Goal: Information Seeking & Learning: Learn about a topic

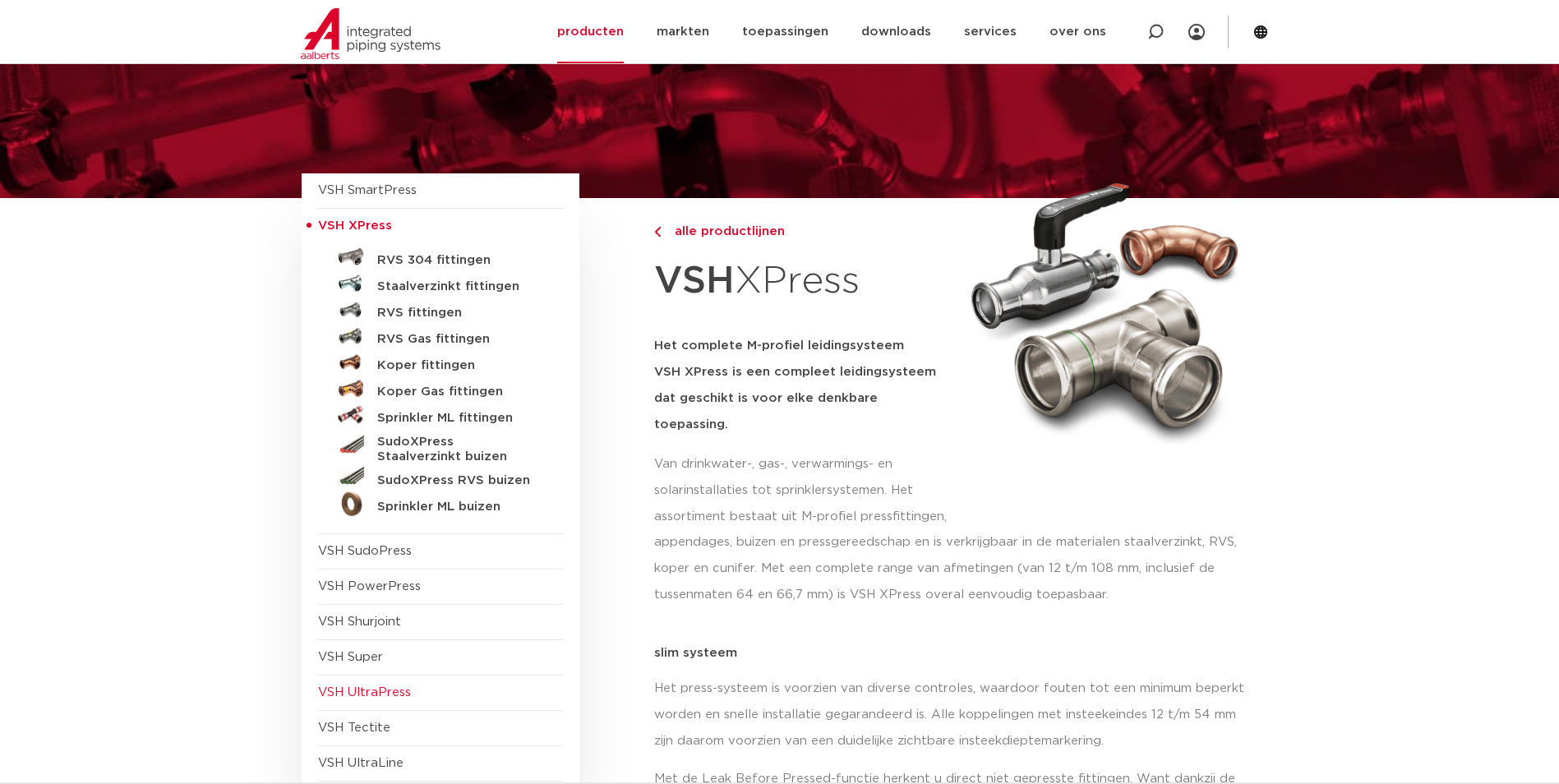
scroll to position [246, 0]
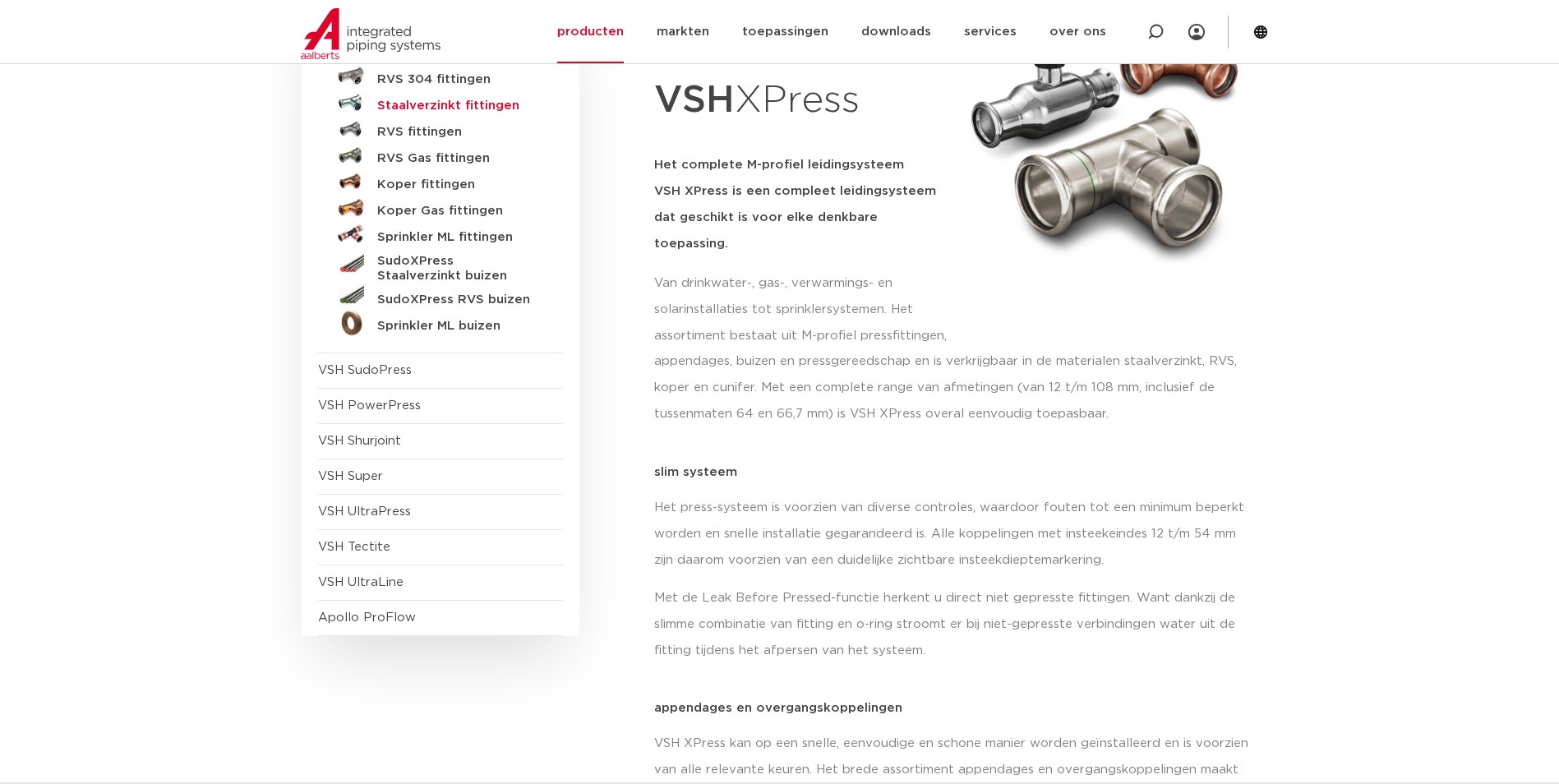
click at [424, 98] on h5 "Staalverzinkt fittingen" at bounding box center [459, 105] width 163 height 15
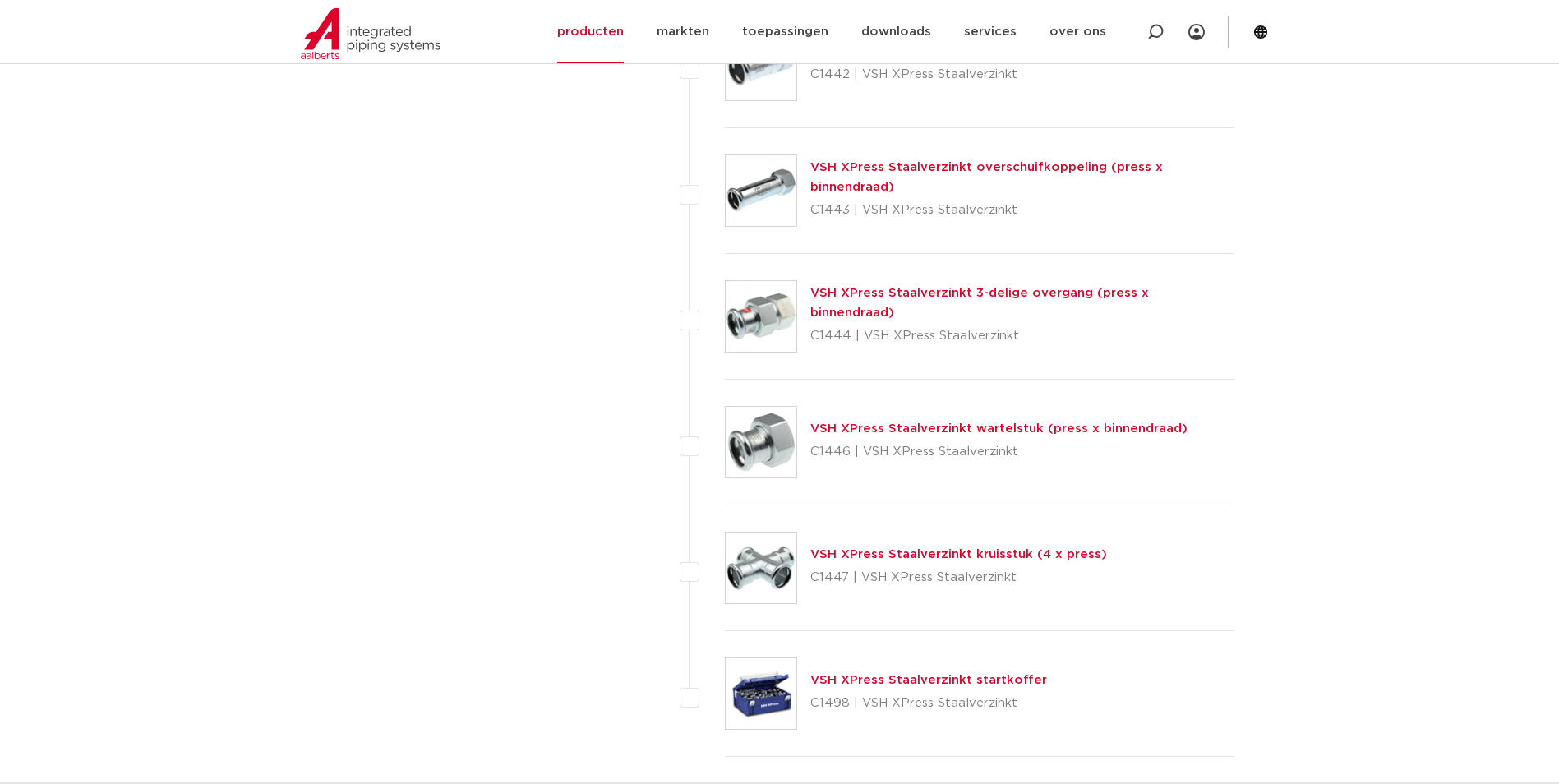
scroll to position [4189, 0]
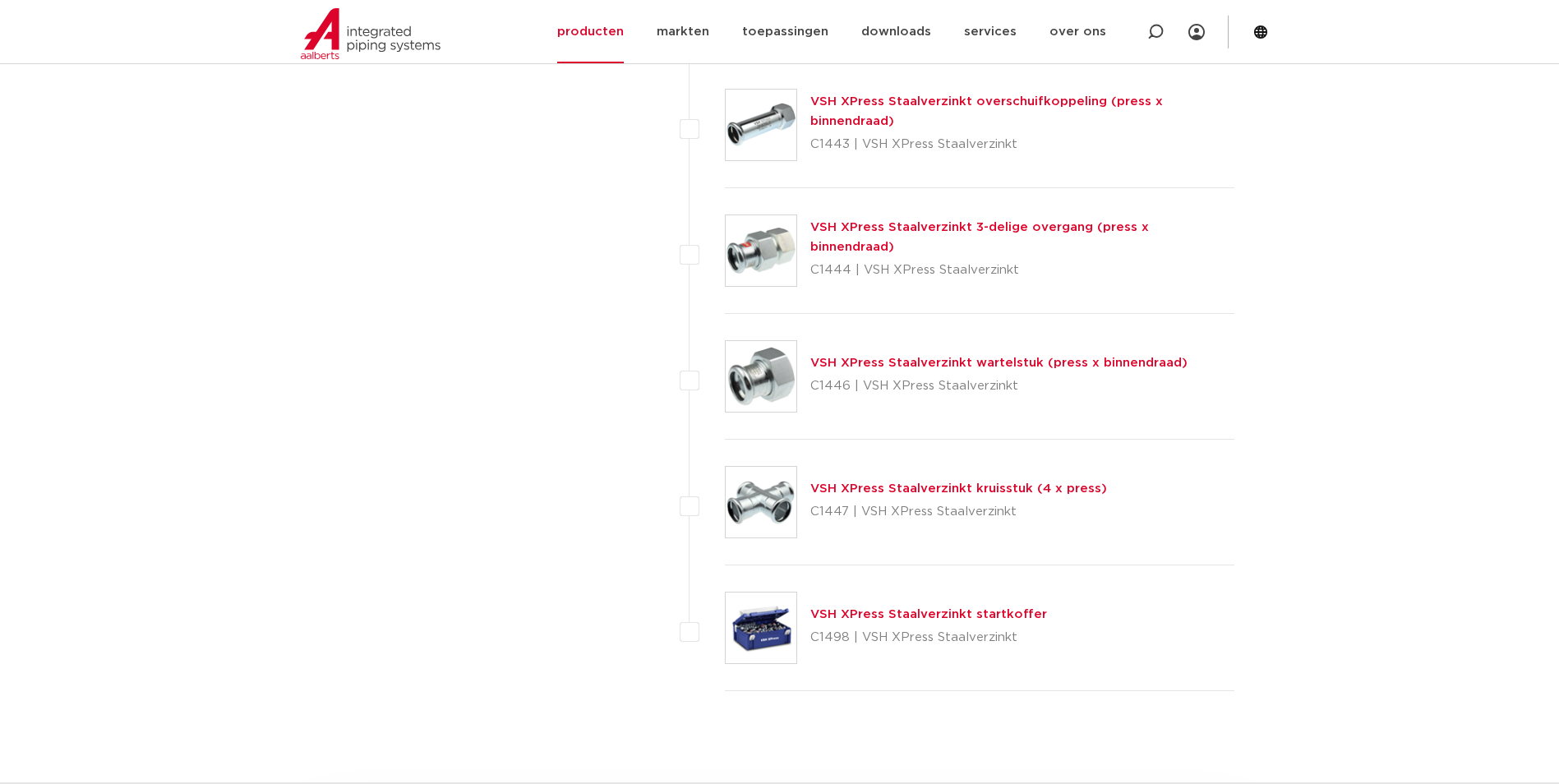
click at [894, 361] on link "VSH XPress Staalverzinkt wartelstuk (press x binnendraad)" at bounding box center [999, 363] width 377 height 12
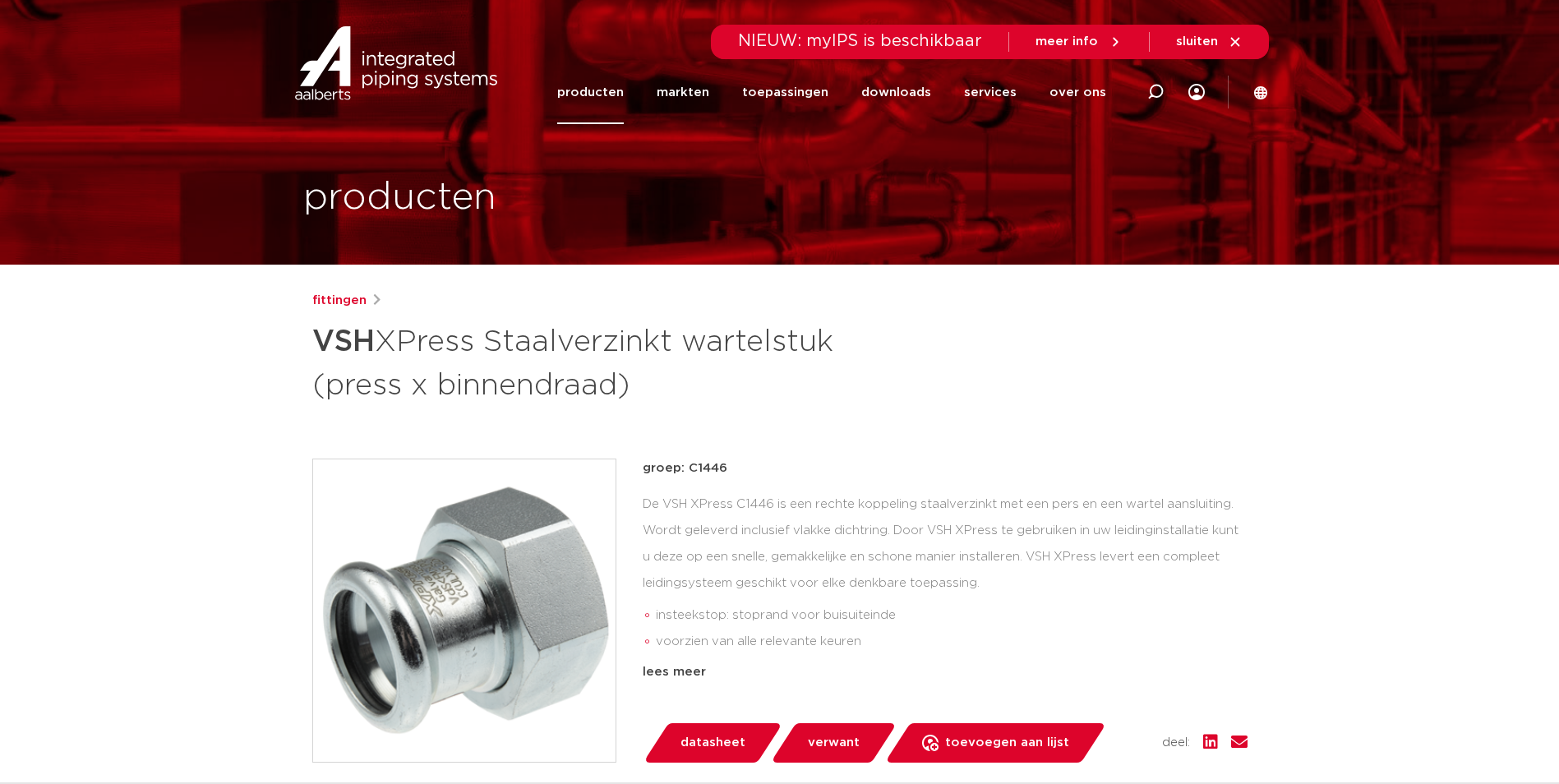
click at [918, 440] on div "fittingen VSH XPress Staalverzinkt wartelstuk (press x binnendraad) groep: C144…" at bounding box center [780, 684] width 961 height 787
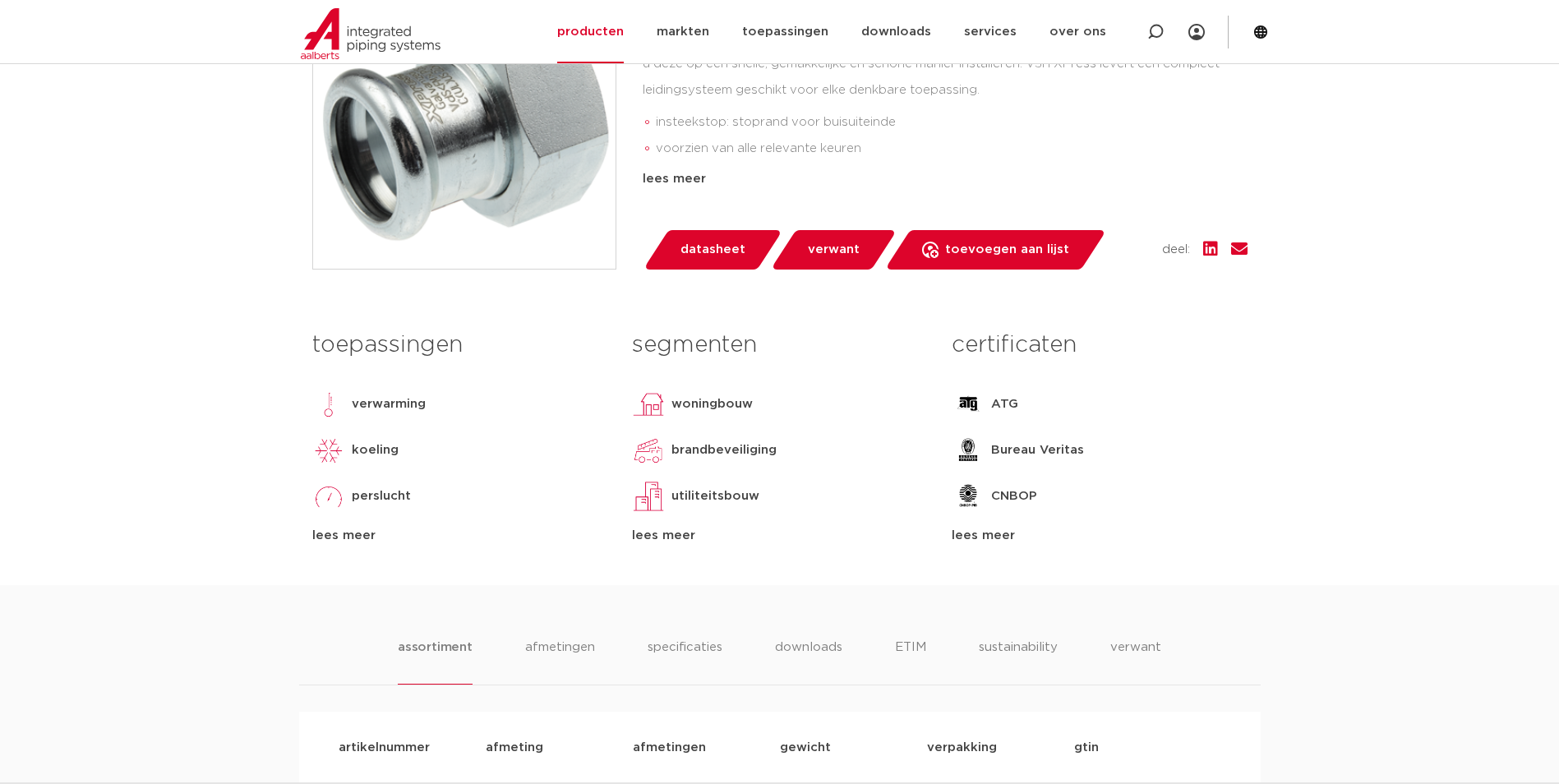
scroll to position [82, 0]
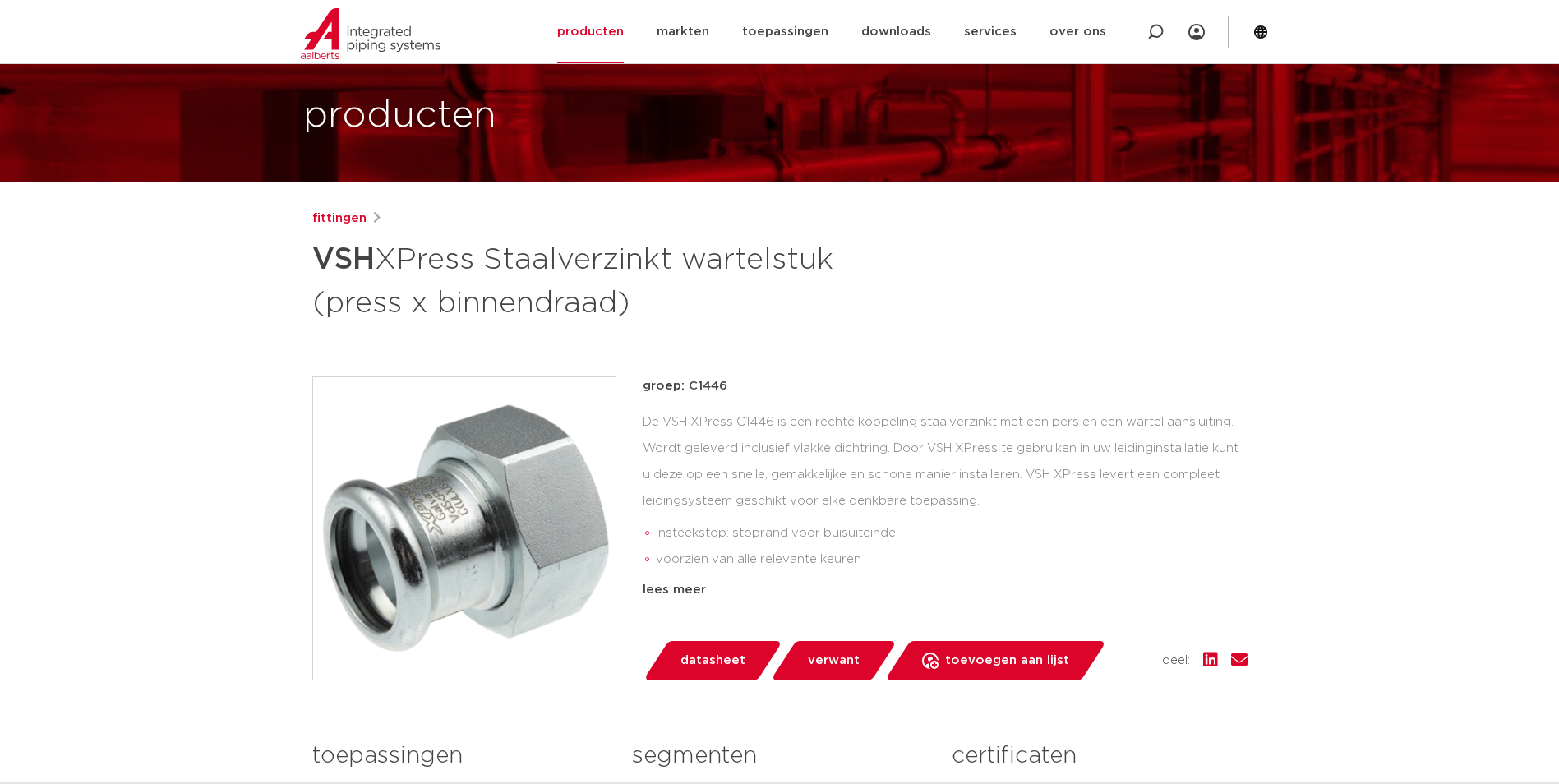
drag, startPoint x: 1044, startPoint y: 361, endPoint x: 980, endPoint y: 183, distance: 189.2
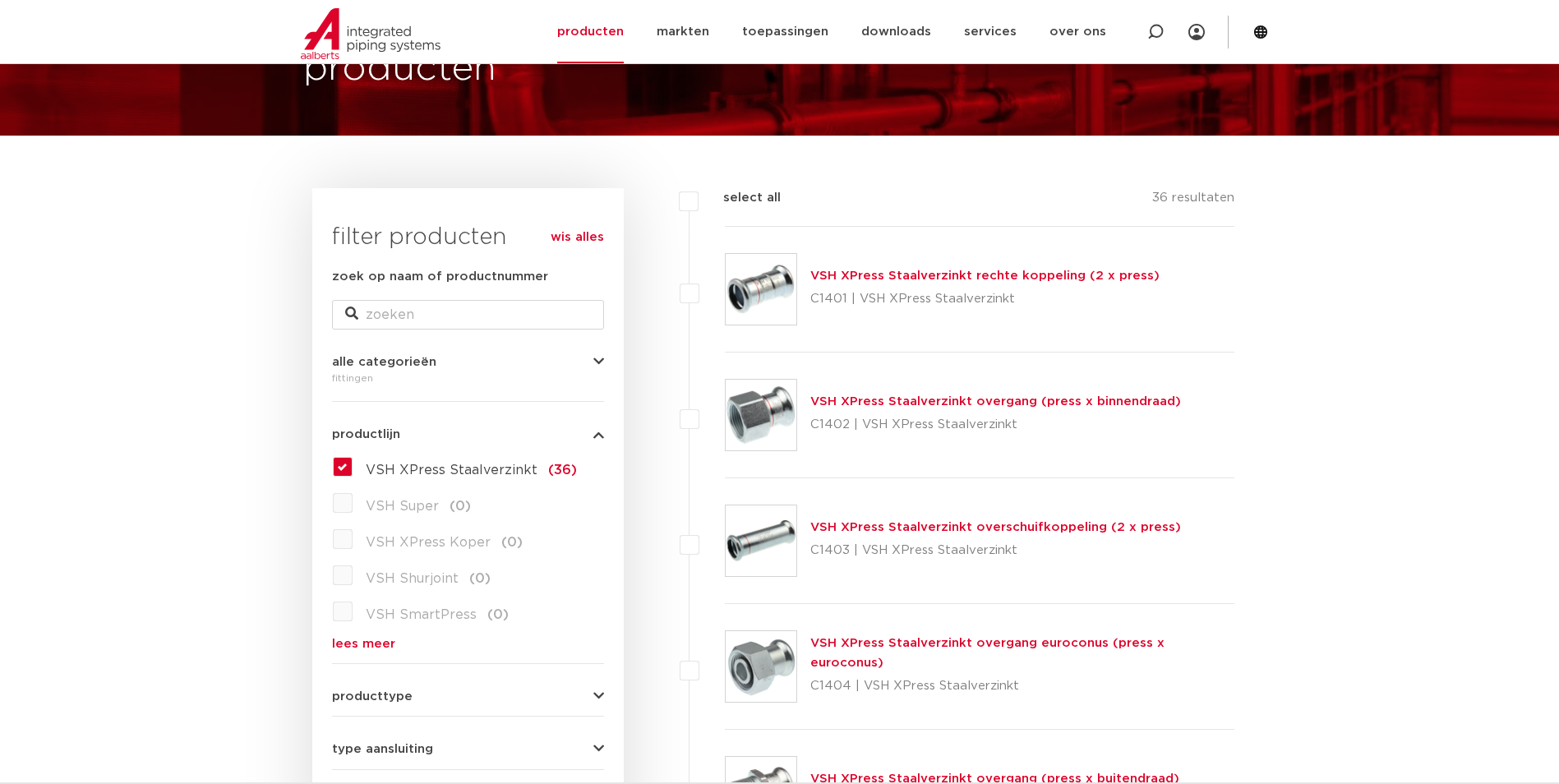
scroll to position [82, 0]
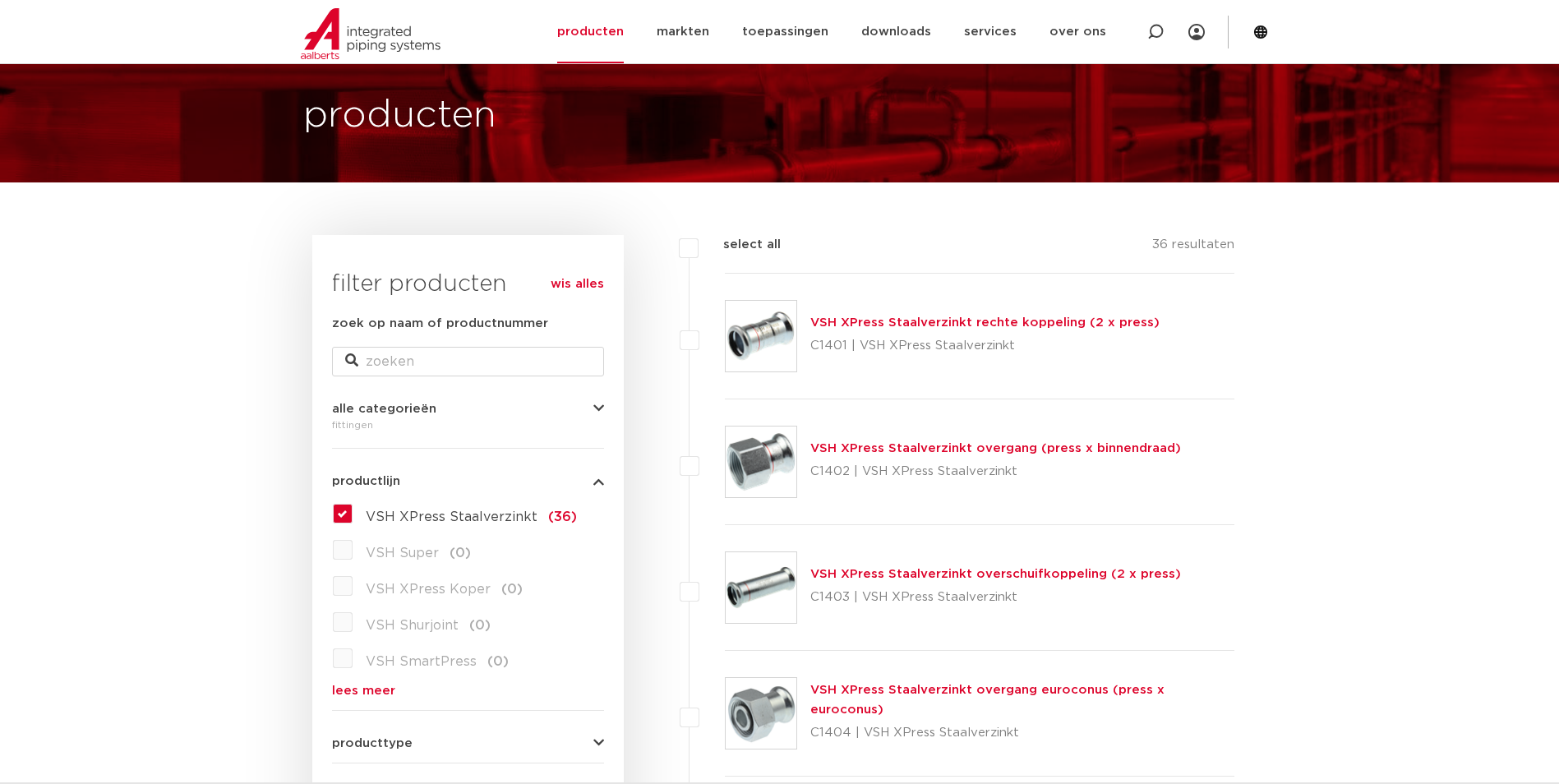
click at [974, 450] on link "VSH XPress Staalverzinkt overgang (press x binnendraad)" at bounding box center [995, 448] width 371 height 12
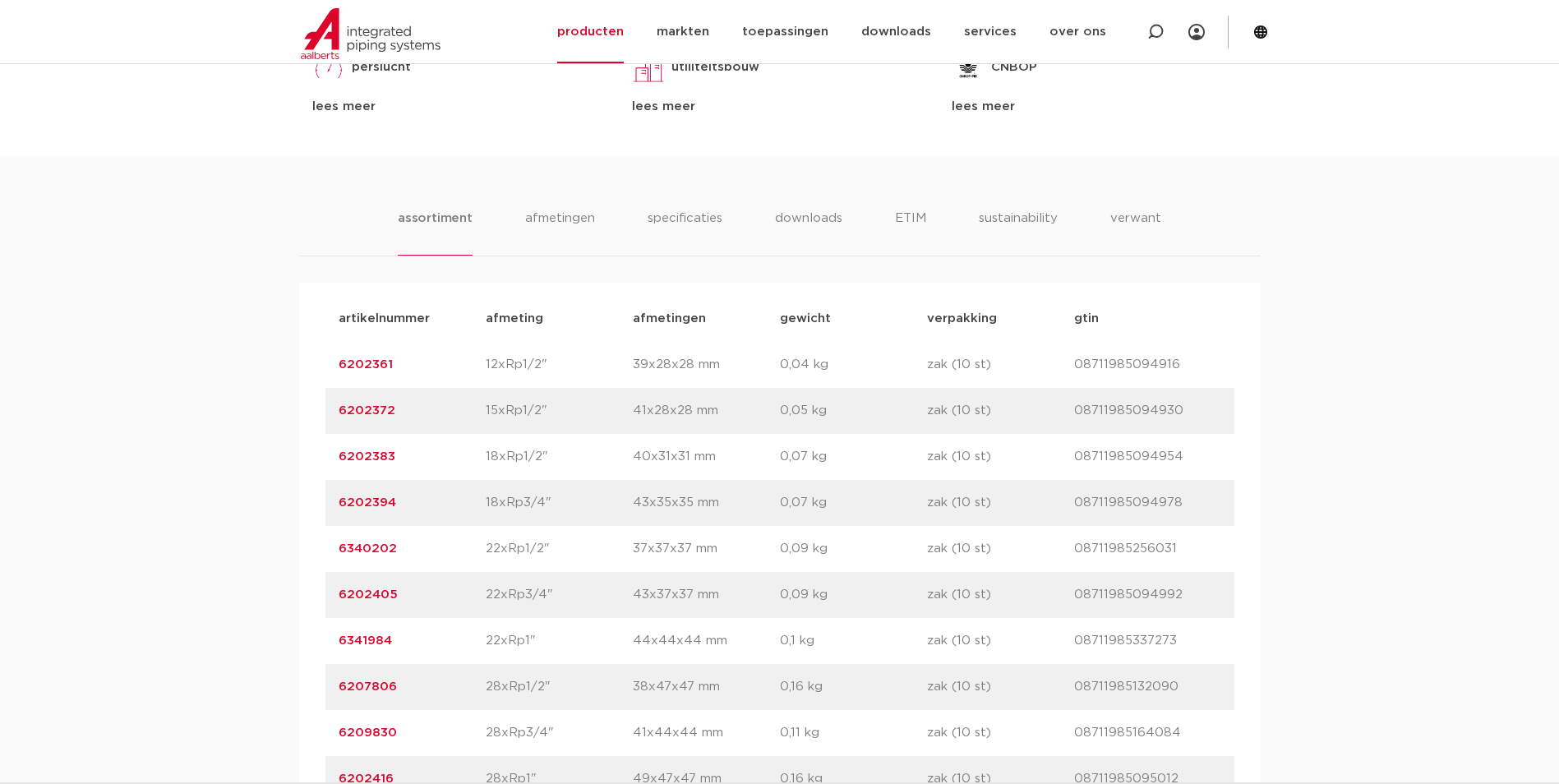
scroll to position [986, 0]
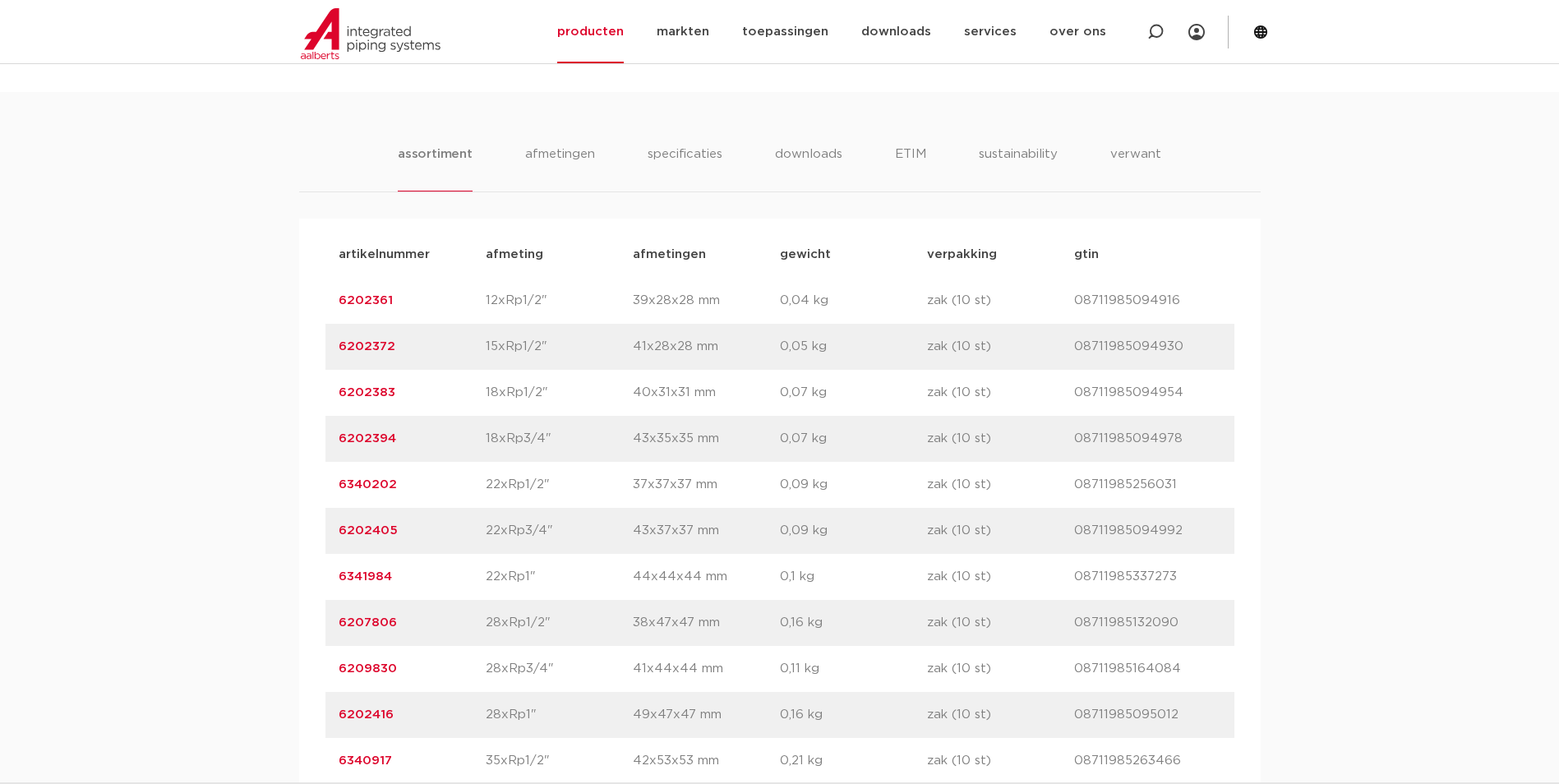
click at [377, 616] on link "6207806" at bounding box center [367, 622] width 58 height 12
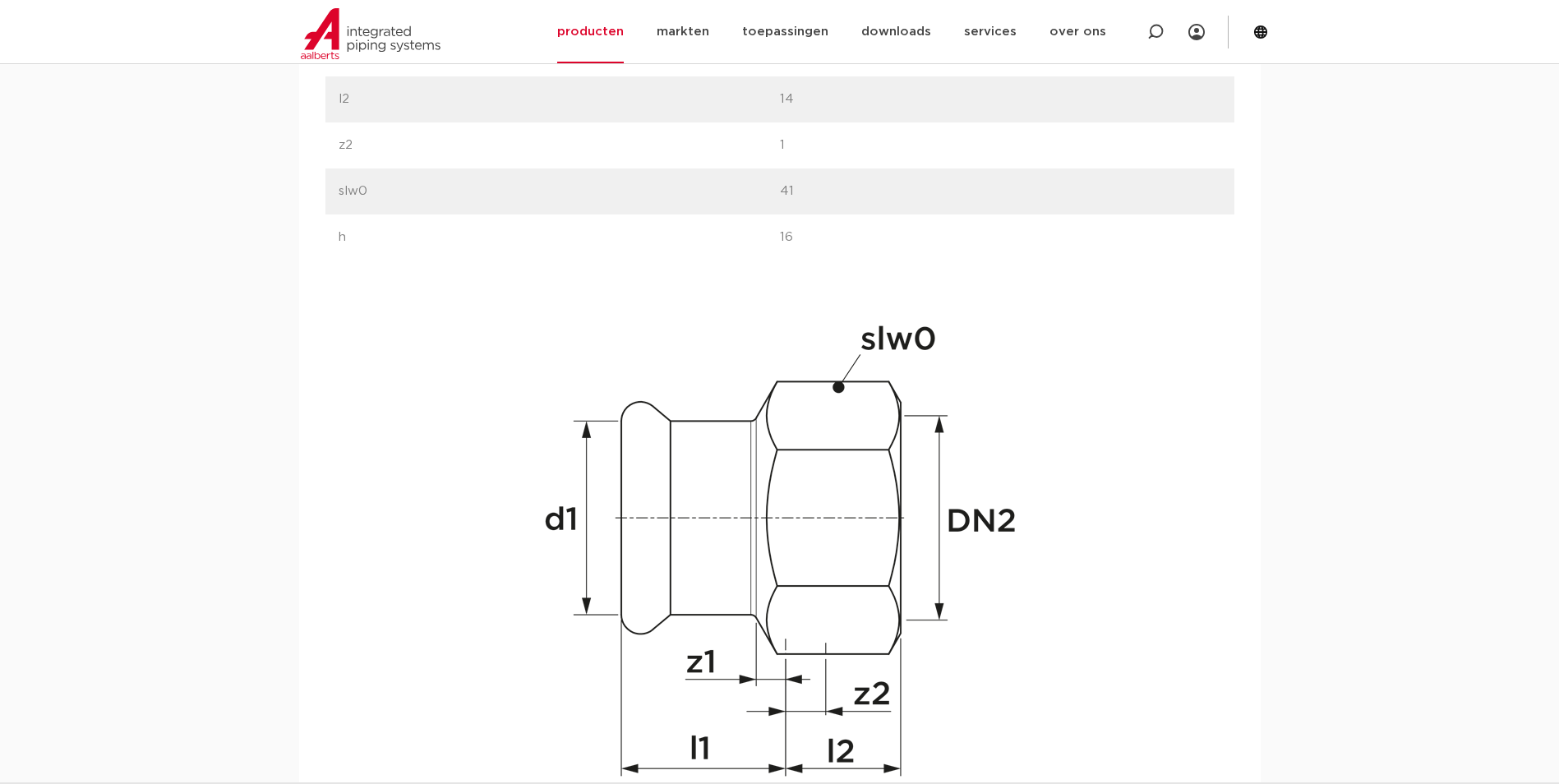
scroll to position [1479, 0]
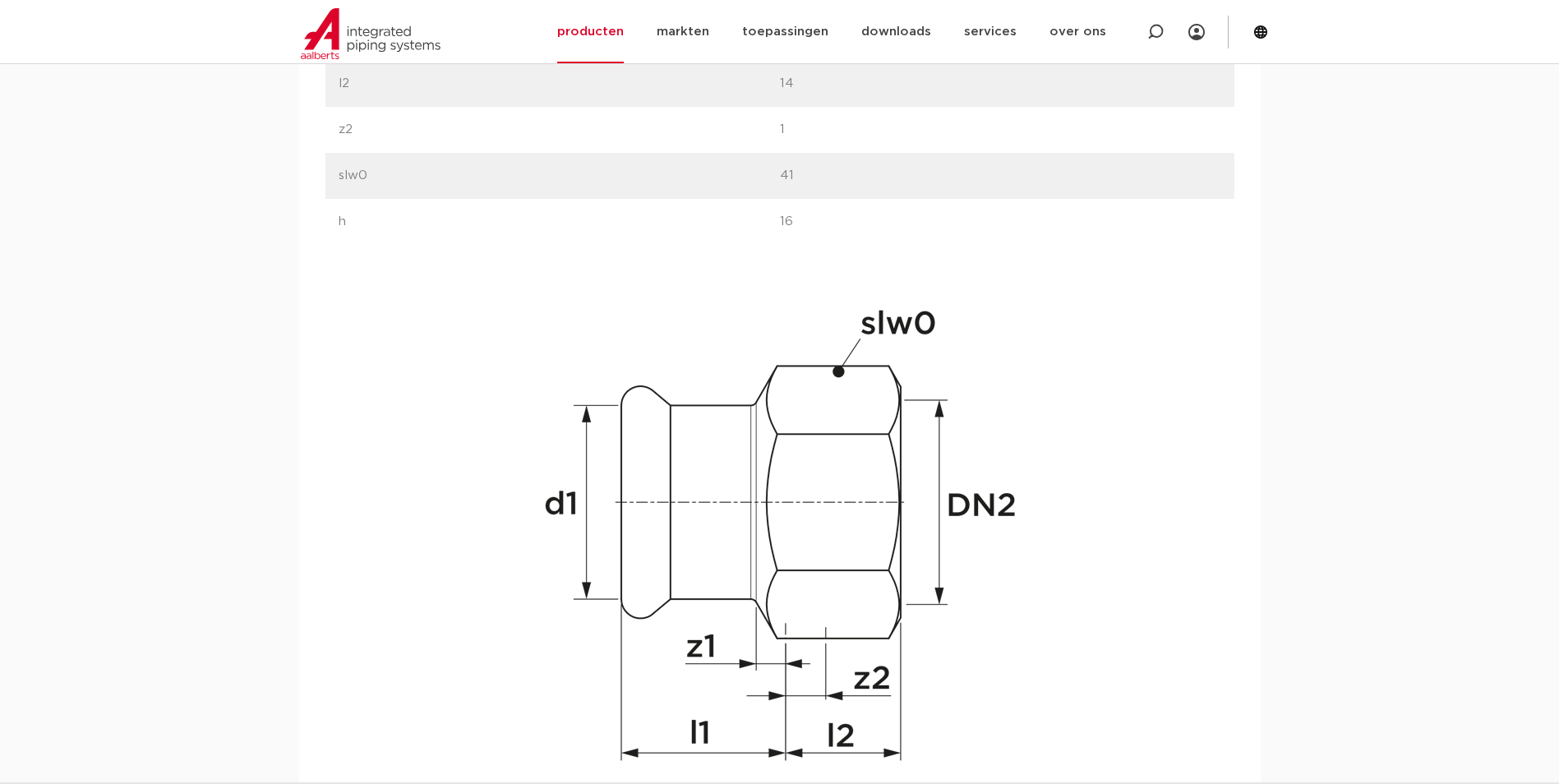
drag, startPoint x: 861, startPoint y: 430, endPoint x: 799, endPoint y: 418, distance: 63.2
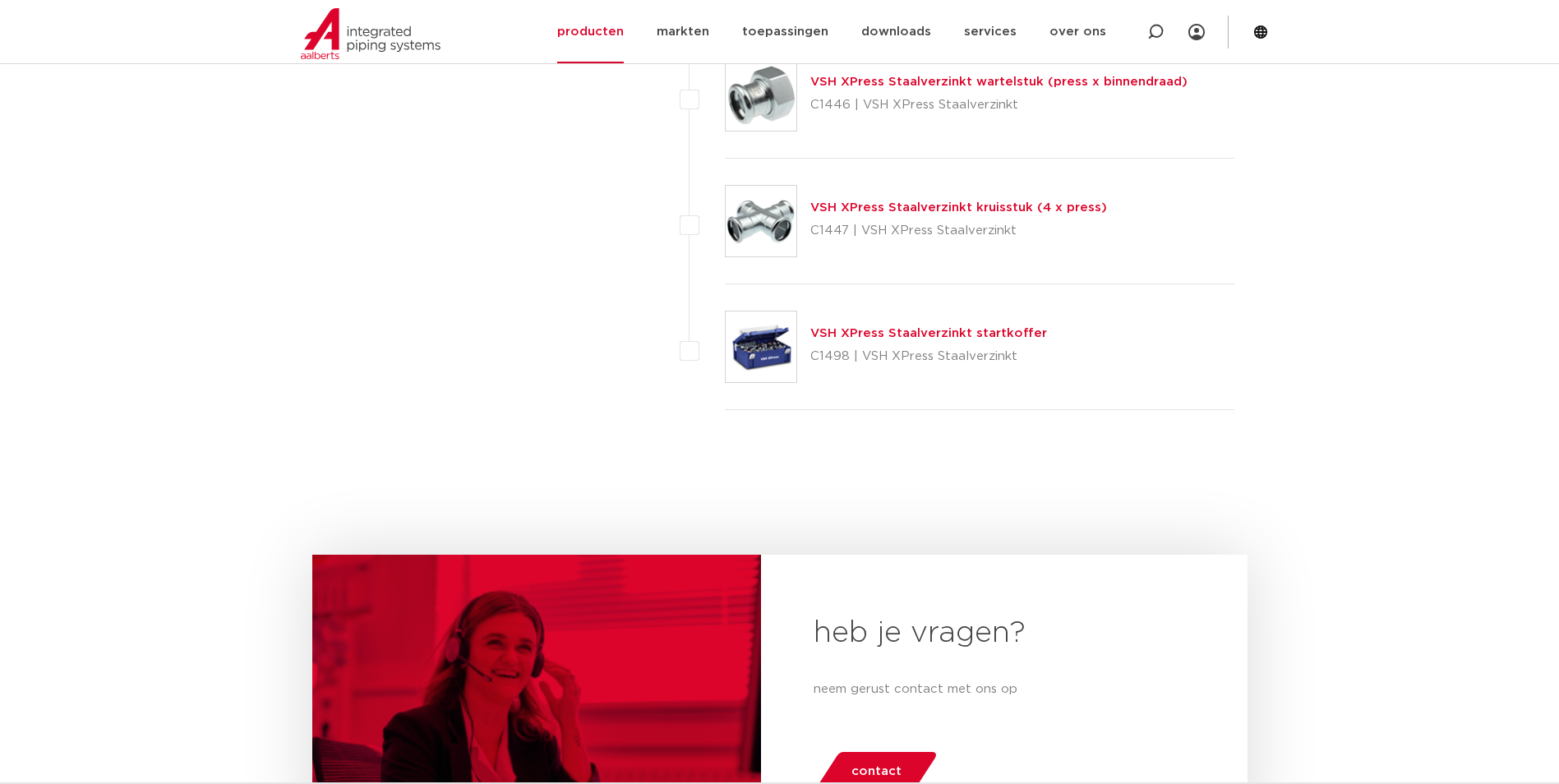
scroll to position [4025, 0]
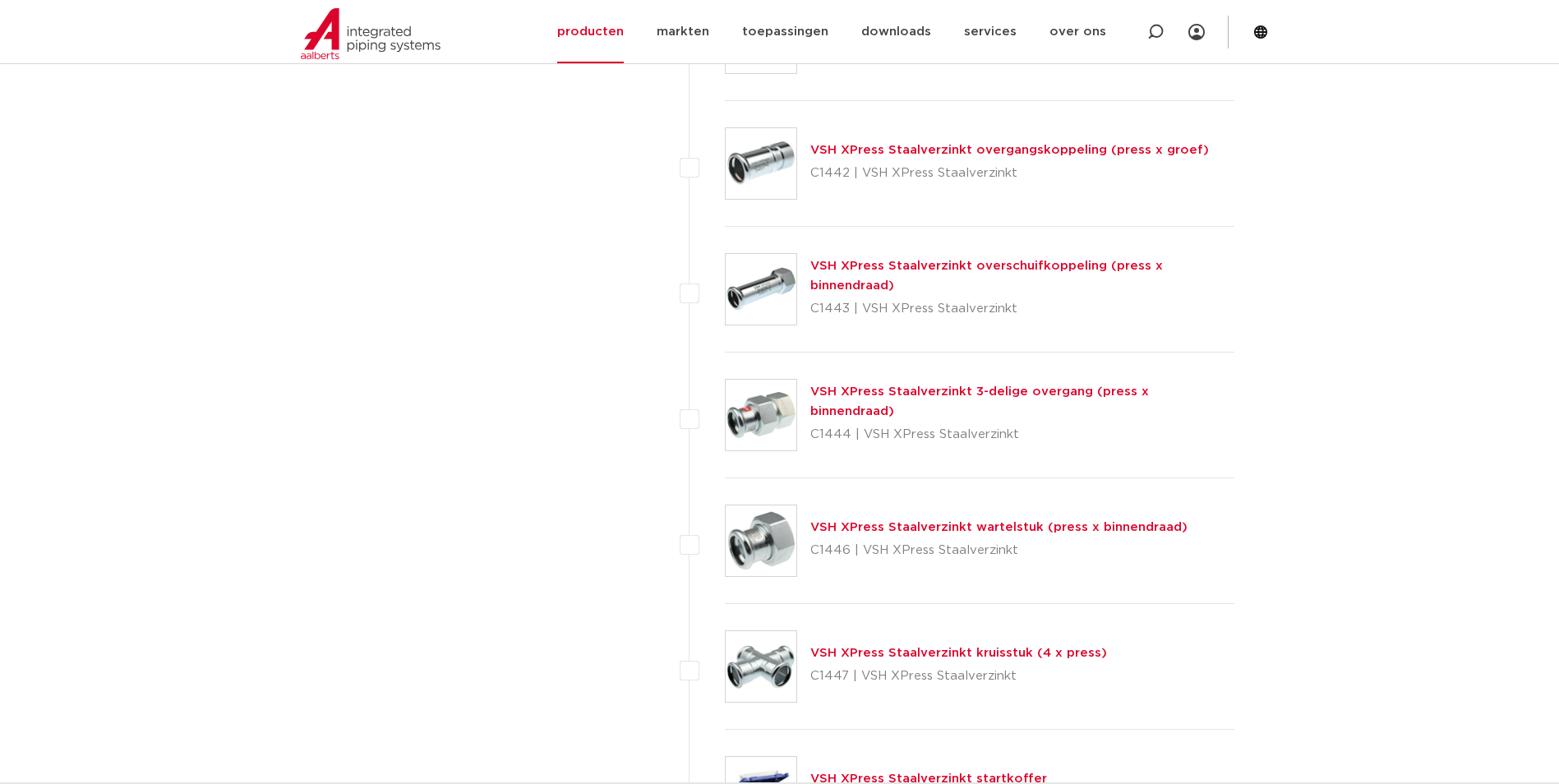
click at [1018, 529] on link "VSH XPress Staalverzinkt wartelstuk (press x binnendraad)" at bounding box center [999, 527] width 377 height 12
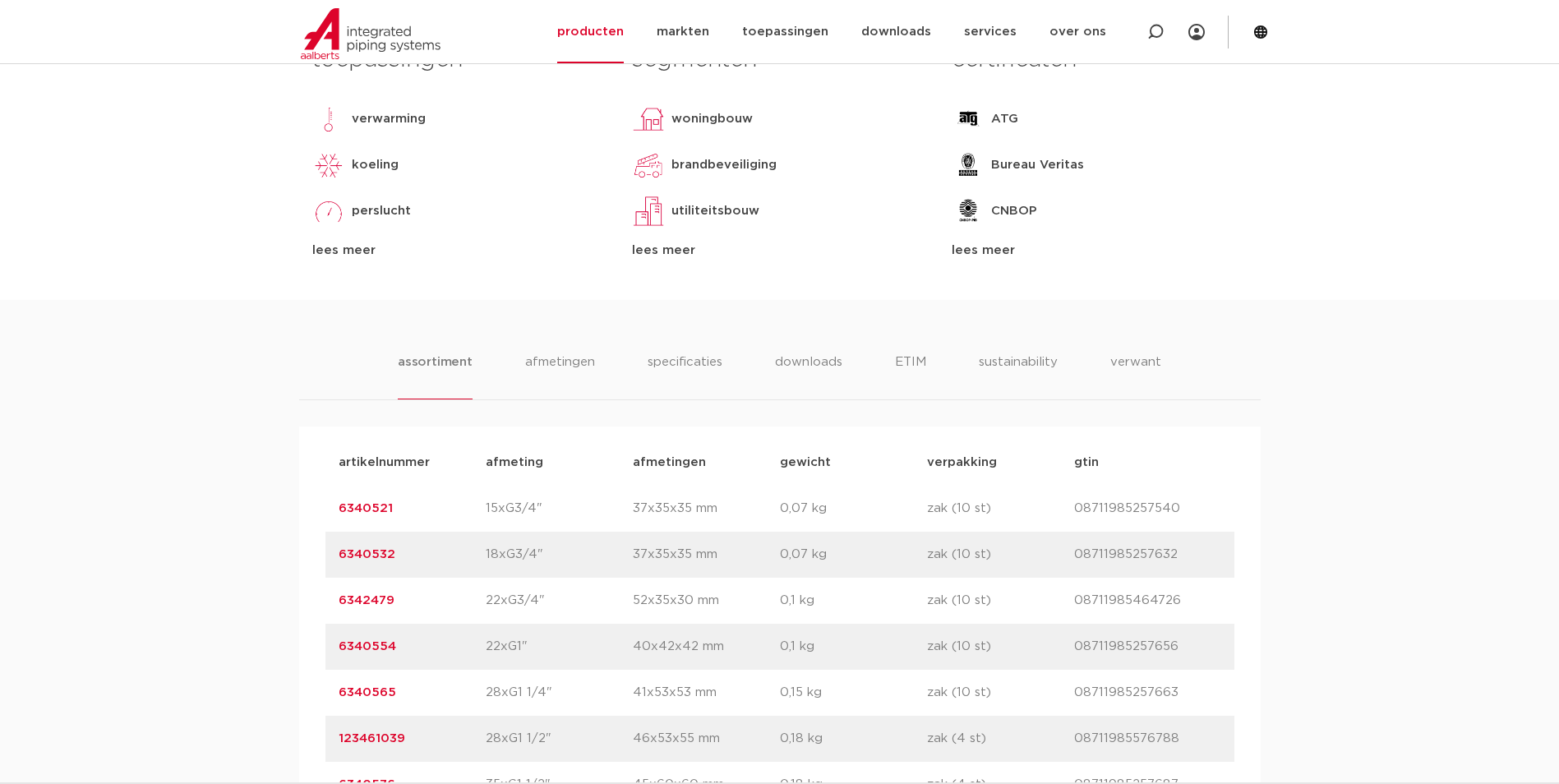
scroll to position [739, 0]
